Goal: Use online tool/utility: Use online tool/utility

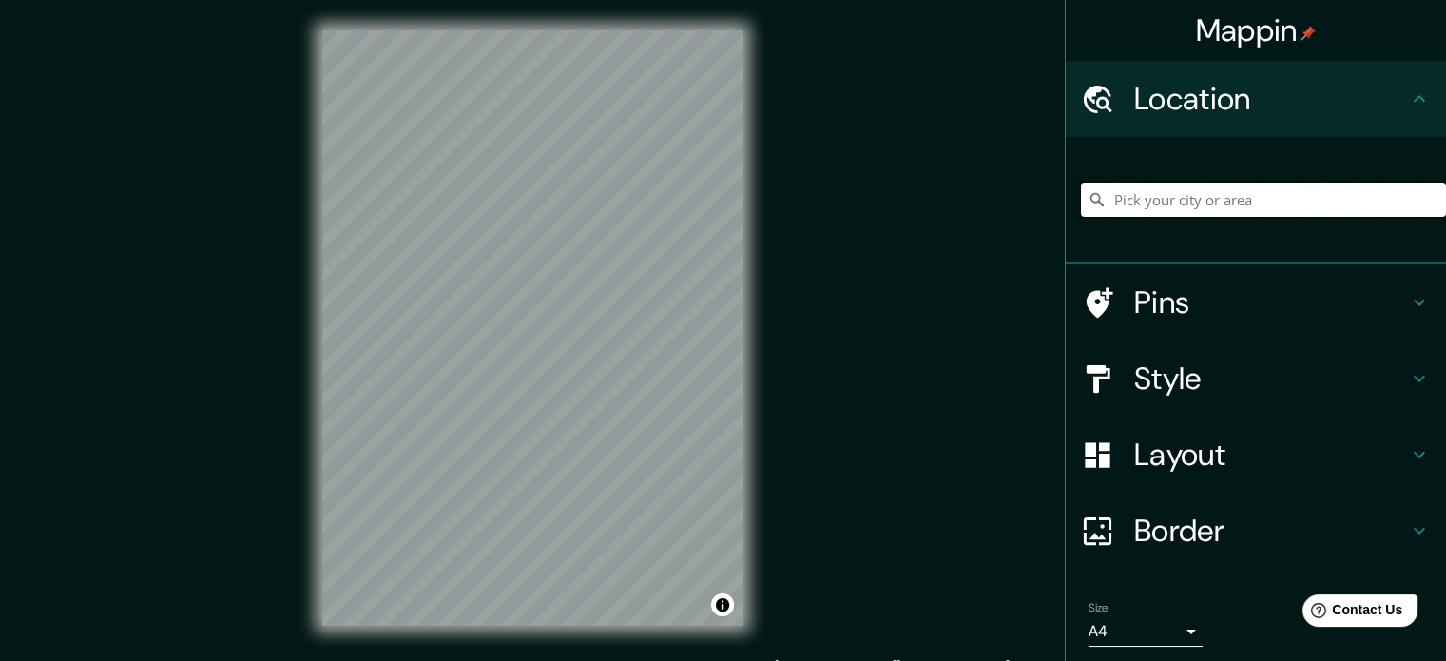
click at [1240, 215] on input "Pick your city or area" at bounding box center [1263, 200] width 365 height 34
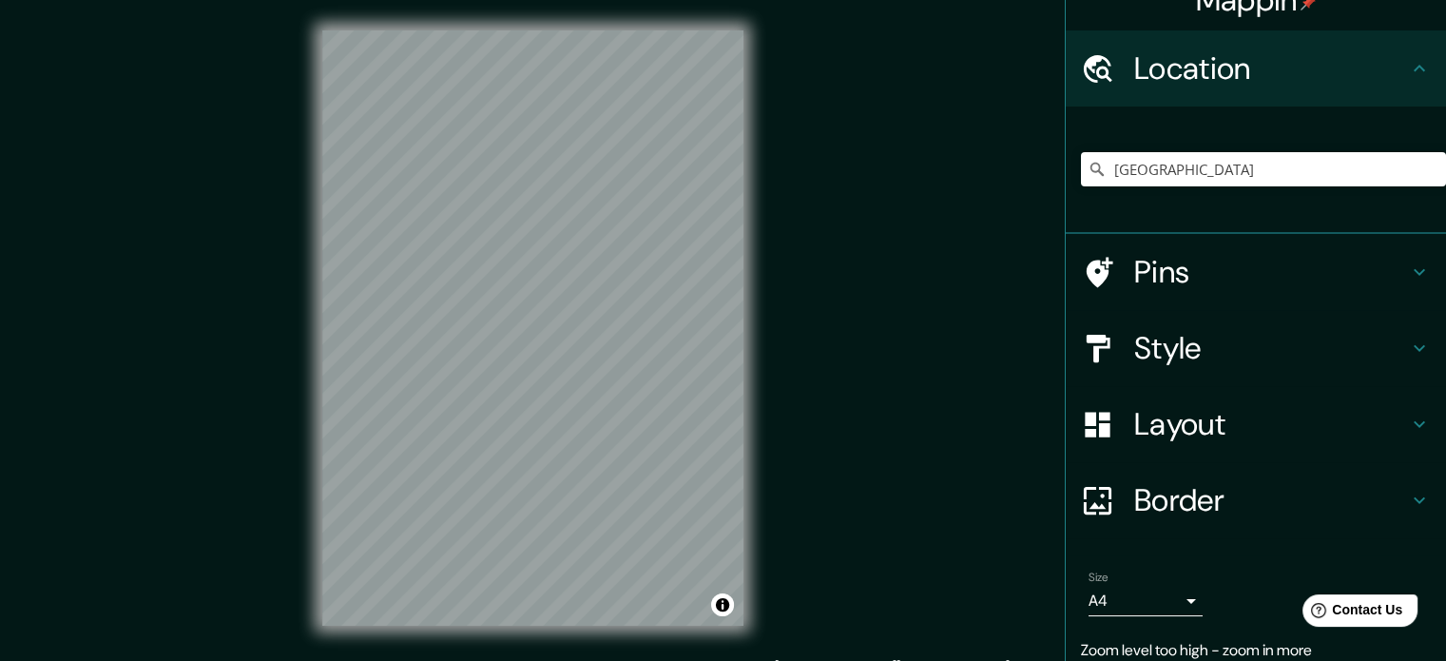
scroll to position [103, 0]
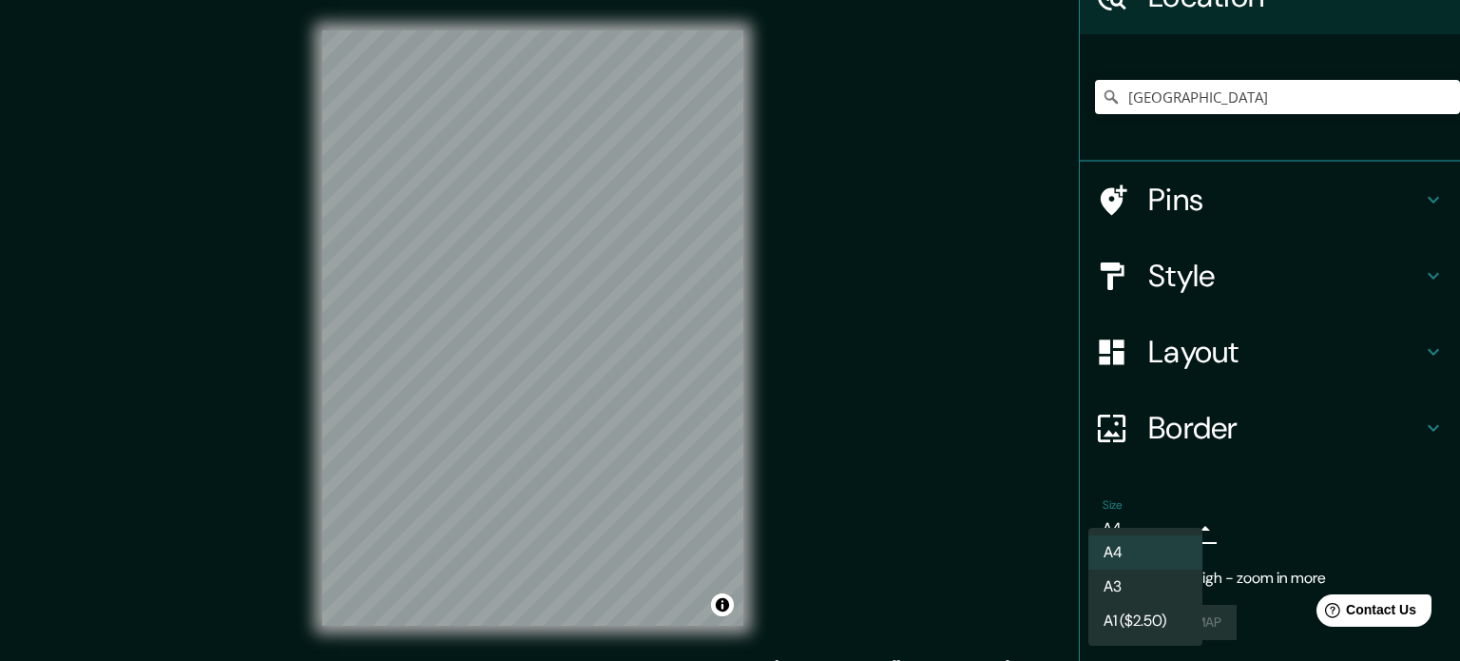
click at [1179, 534] on body "Mappin Location [GEOGRAPHIC_DATA] [GEOGRAPHIC_DATA] [US_STATE] [GEOGRAPHIC_DATA…" at bounding box center [730, 330] width 1460 height 661
click at [1142, 589] on li "A3" at bounding box center [1145, 586] width 114 height 34
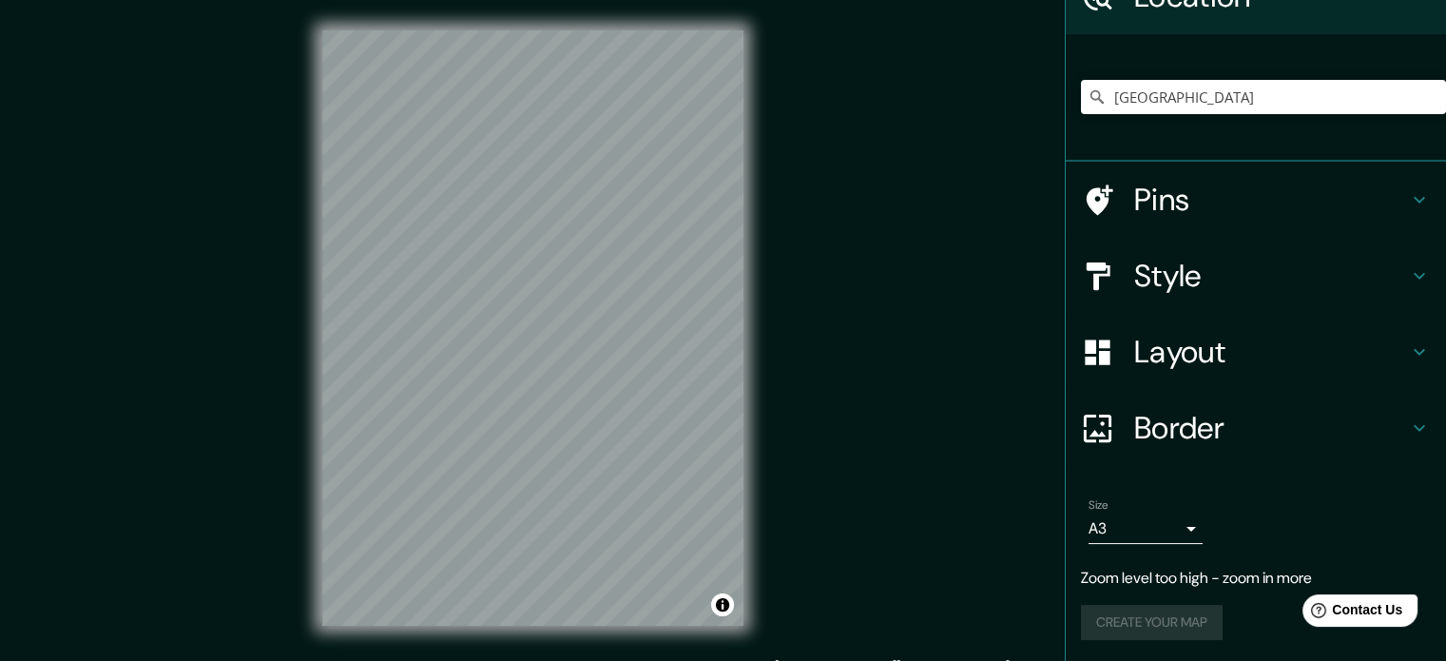
click at [1167, 615] on div "Create your map" at bounding box center [1256, 622] width 350 height 35
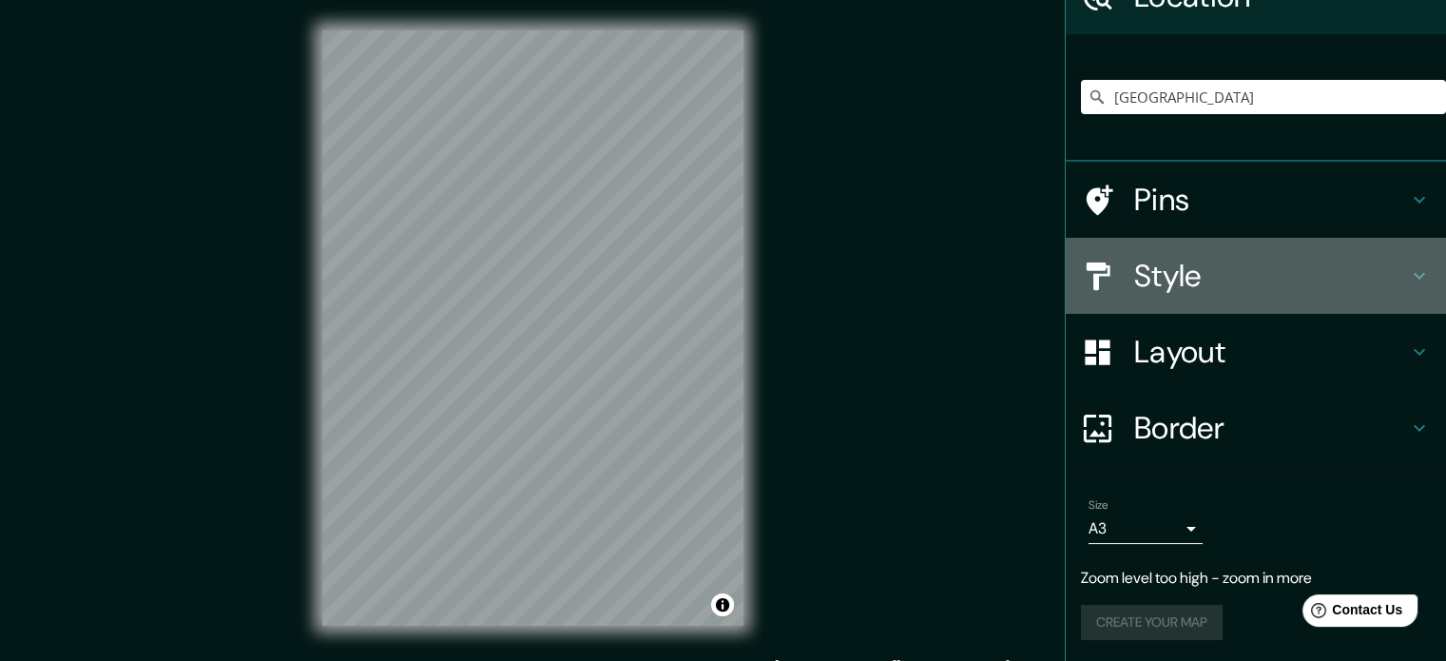
click at [1379, 269] on h4 "Style" at bounding box center [1271, 276] width 274 height 38
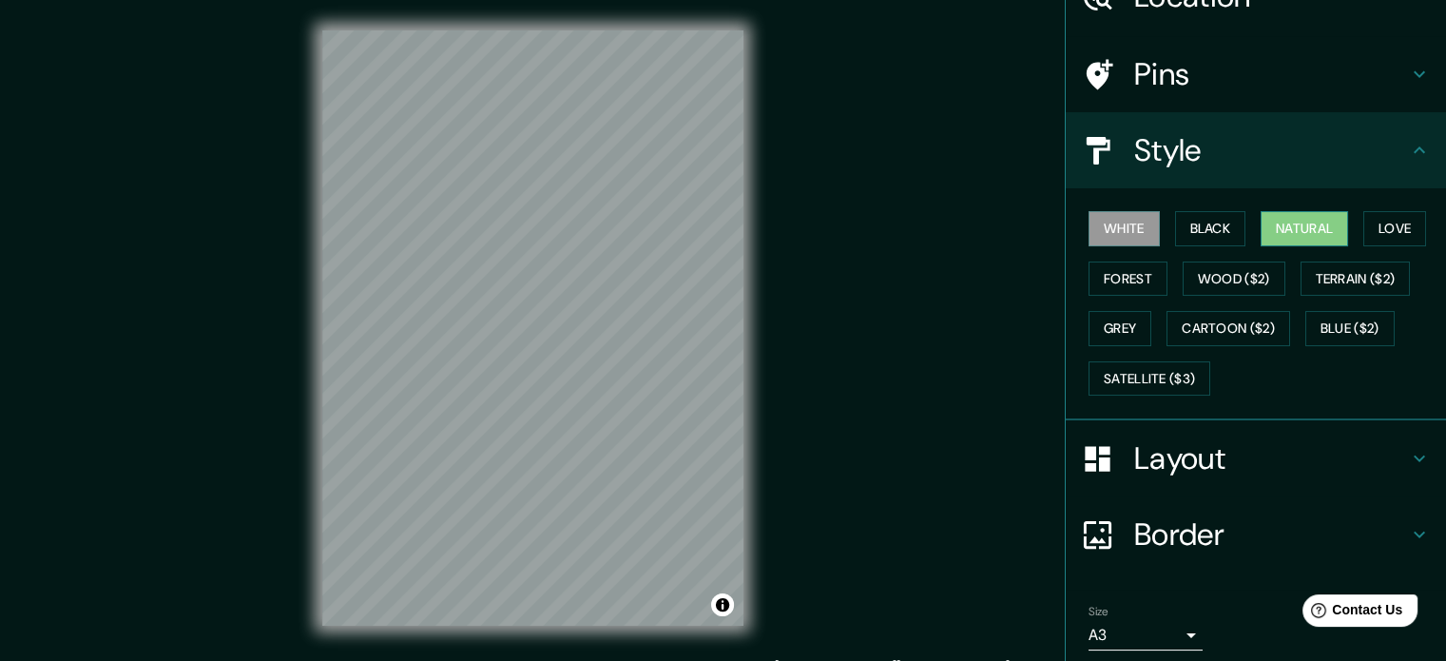
click at [1304, 215] on button "Natural" at bounding box center [1303, 228] width 87 height 35
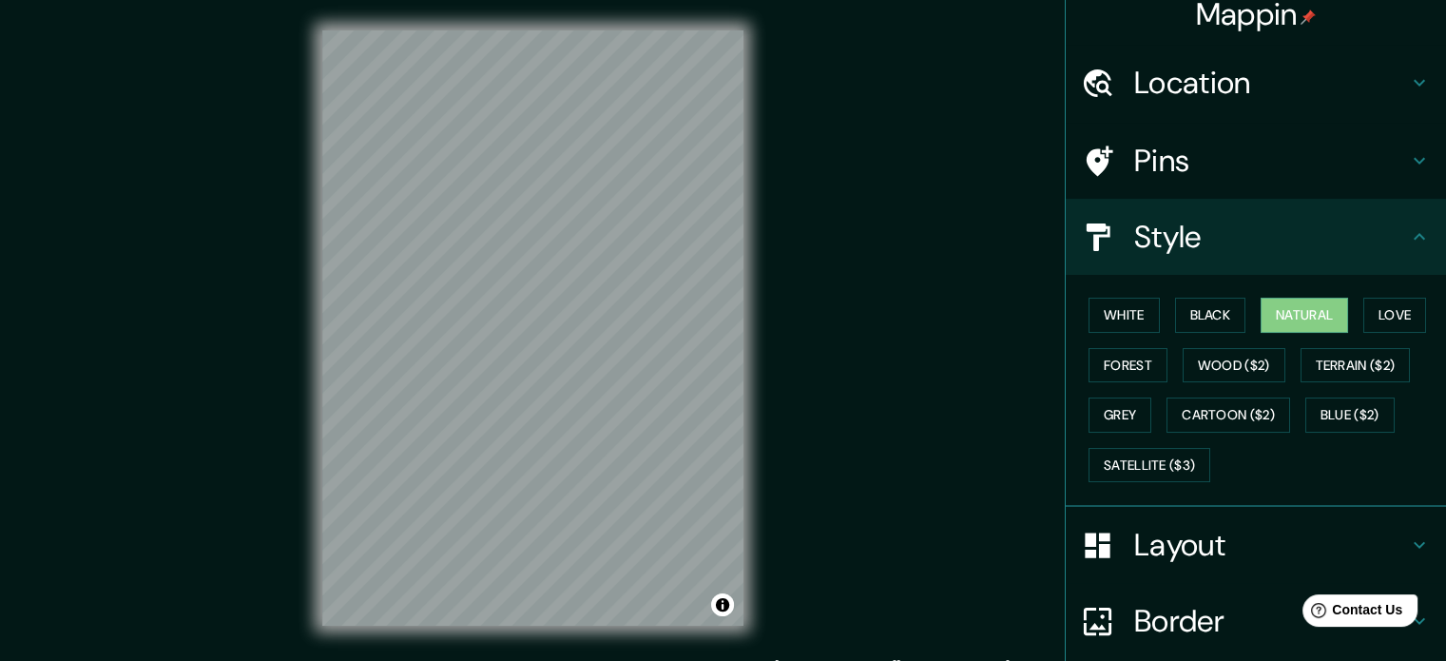
scroll to position [0, 0]
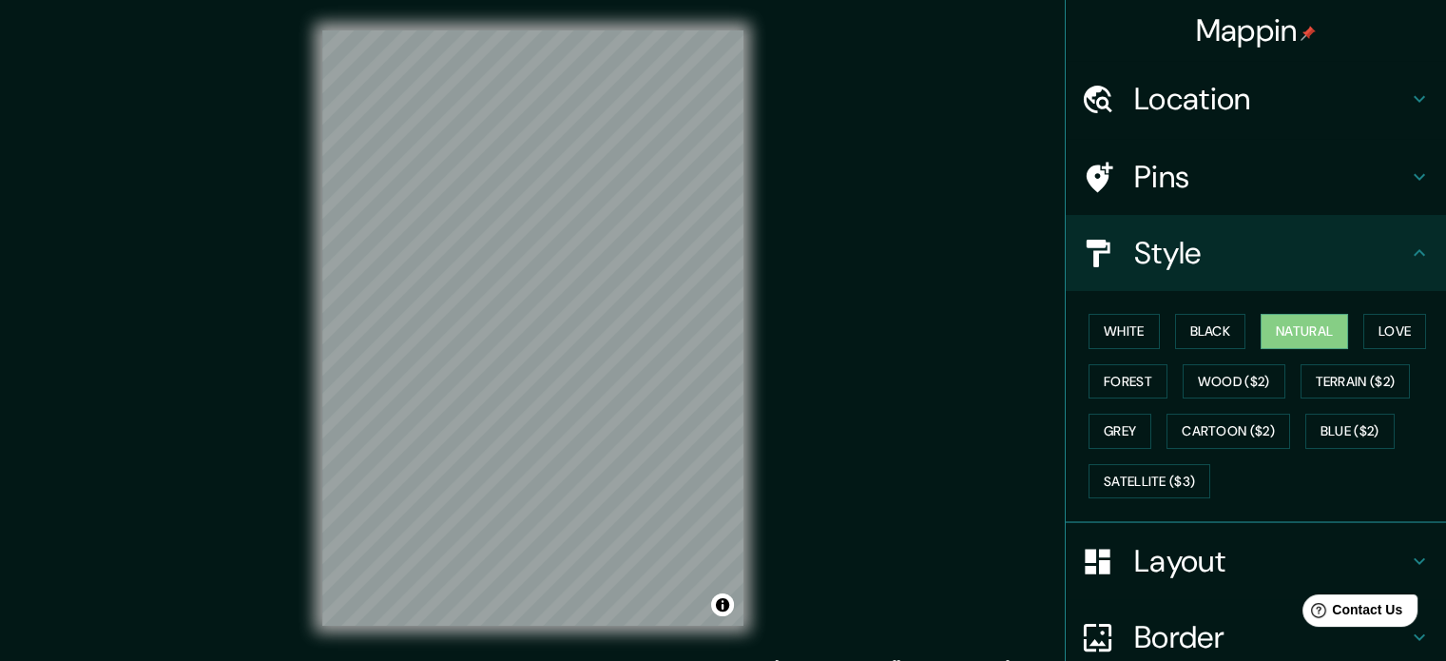
click at [1368, 83] on h4 "Location" at bounding box center [1271, 99] width 274 height 38
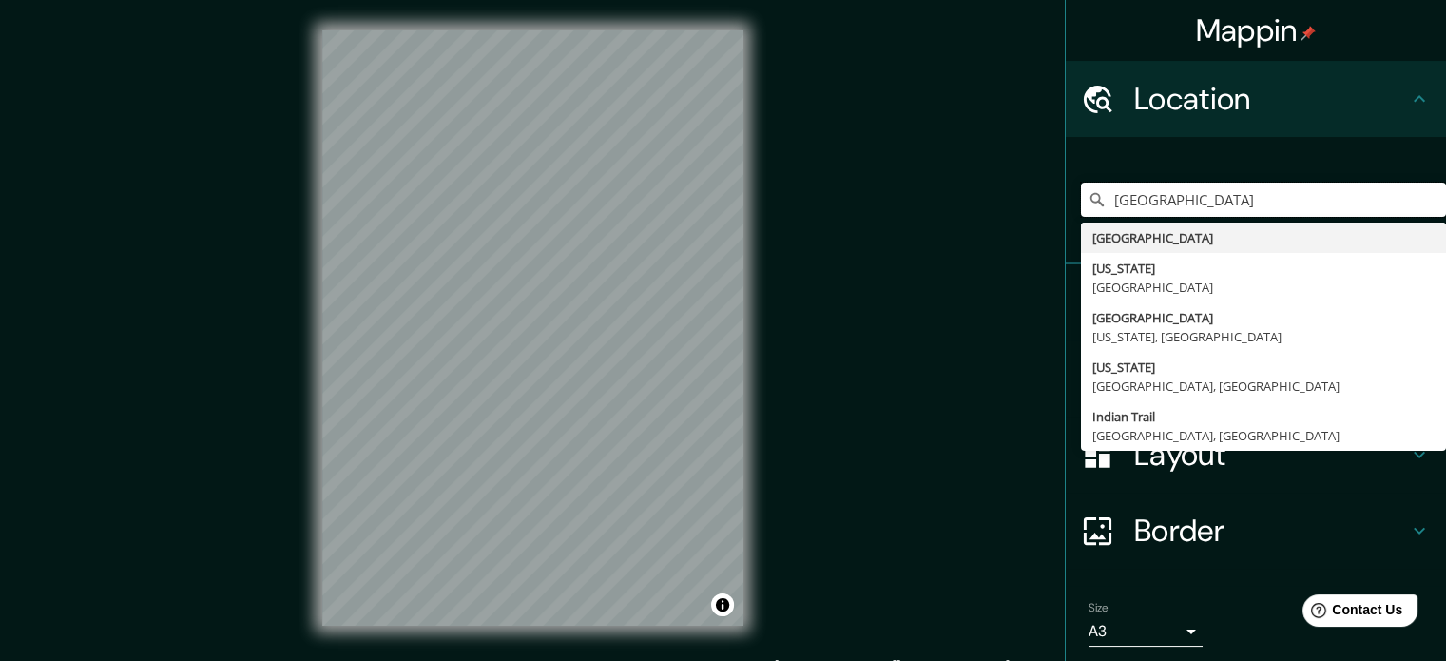
drag, startPoint x: 1270, startPoint y: 200, endPoint x: 904, endPoint y: 220, distance: 366.5
click at [904, 220] on div "Mappin Location [GEOGRAPHIC_DATA] [GEOGRAPHIC_DATA] [US_STATE] [GEOGRAPHIC_DATA…" at bounding box center [723, 343] width 1446 height 686
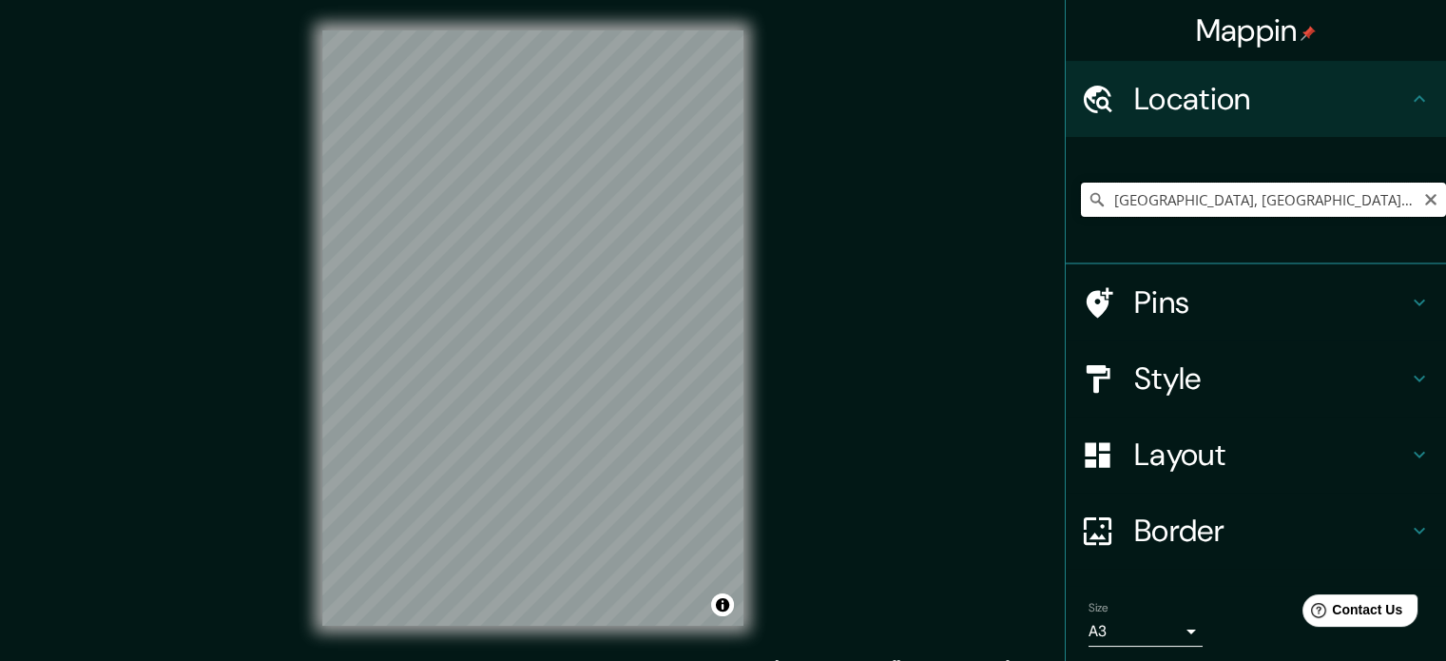
click at [1341, 194] on input "[GEOGRAPHIC_DATA], [GEOGRAPHIC_DATA], [GEOGRAPHIC_DATA]" at bounding box center [1263, 200] width 365 height 34
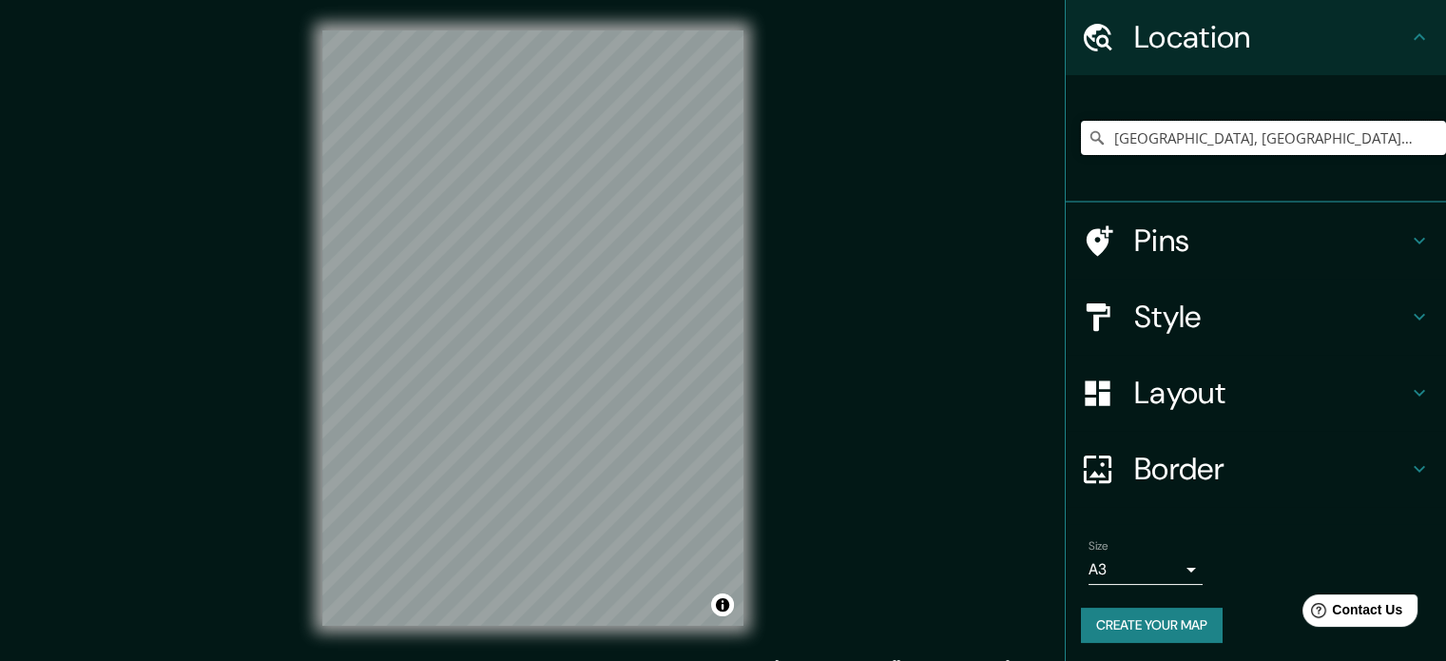
scroll to position [65, 0]
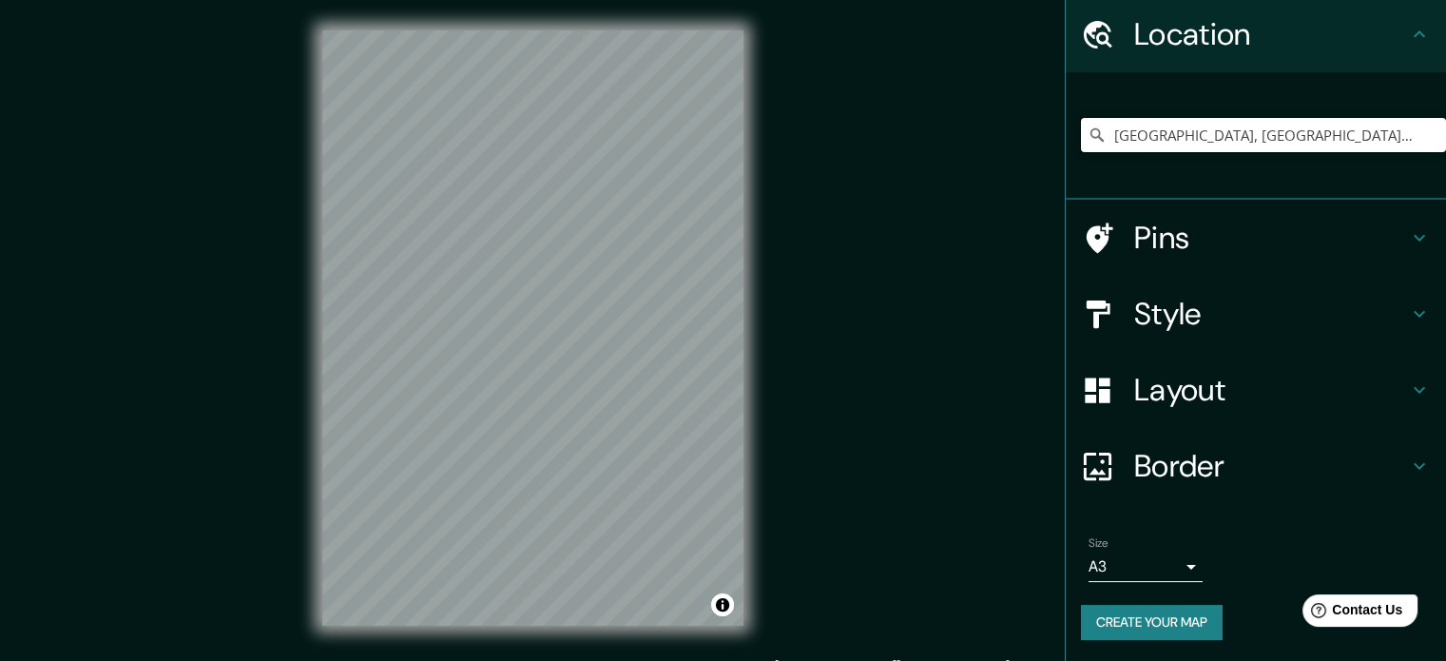
drag, startPoint x: 1332, startPoint y: 203, endPoint x: 1255, endPoint y: 208, distance: 77.1
click at [1255, 208] on ul "Location [GEOGRAPHIC_DATA], [GEOGRAPHIC_DATA], [GEOGRAPHIC_DATA] Pins Style Lay…" at bounding box center [1256, 329] width 380 height 666
click at [1317, 138] on input "[GEOGRAPHIC_DATA], [GEOGRAPHIC_DATA], [GEOGRAPHIC_DATA]" at bounding box center [1263, 135] width 365 height 34
drag, startPoint x: 1317, startPoint y: 132, endPoint x: 1178, endPoint y: 141, distance: 140.0
click at [1182, 140] on input "[GEOGRAPHIC_DATA], [GEOGRAPHIC_DATA], [GEOGRAPHIC_DATA]" at bounding box center [1263, 135] width 365 height 34
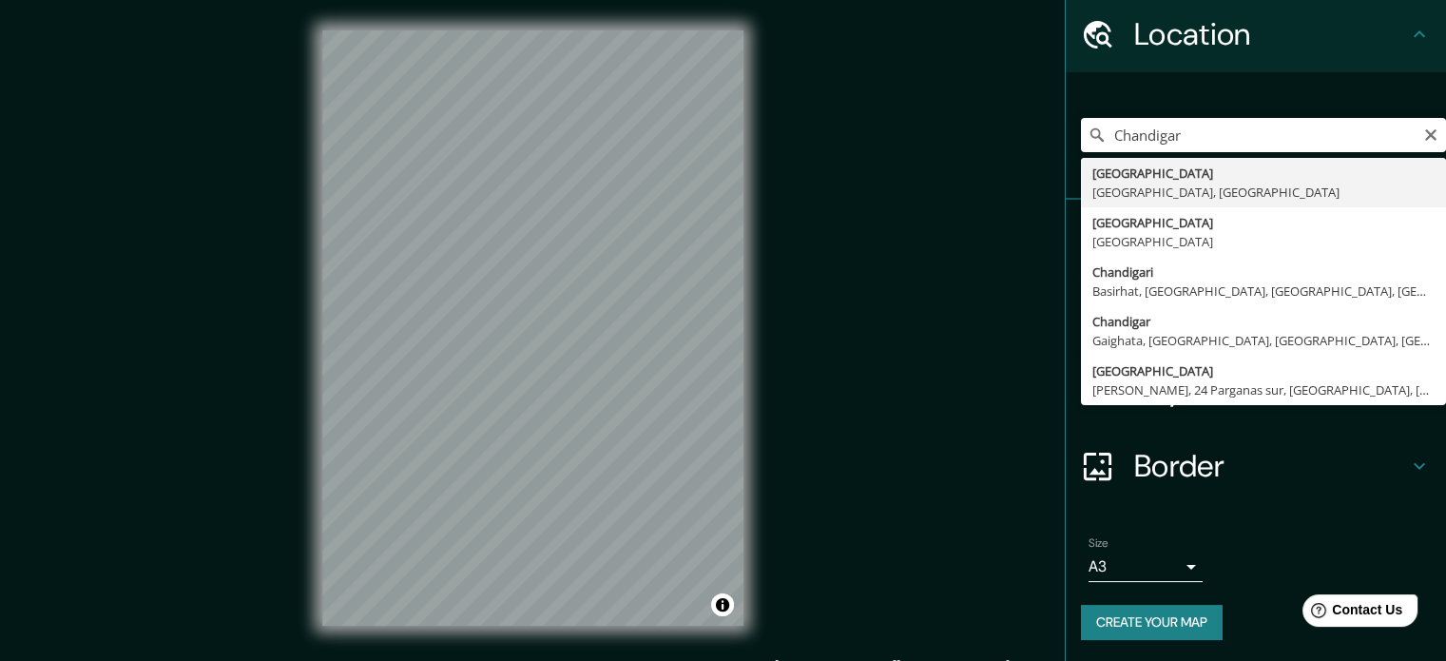
type input "[GEOGRAPHIC_DATA], [GEOGRAPHIC_DATA], [GEOGRAPHIC_DATA]"
